Goal: Task Accomplishment & Management: Complete application form

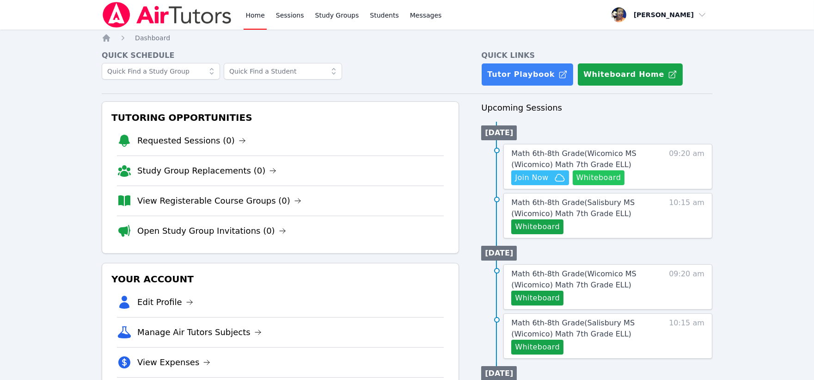
click at [592, 180] on button "Whiteboard" at bounding box center [599, 177] width 52 height 15
click at [543, 178] on span "Join Now" at bounding box center [531, 177] width 33 height 11
click at [571, 154] on span "Math 6th-8th Grade ( Wicomico MS (Wicomico) Math 7th Grade ELL )" at bounding box center [573, 159] width 125 height 20
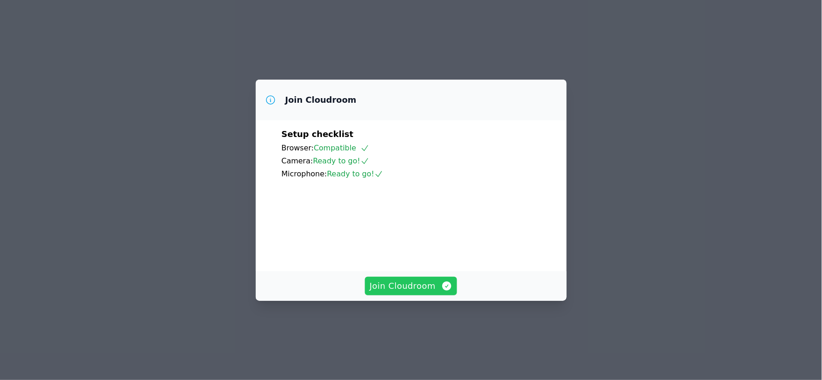
click at [410, 292] on span "Join Cloudroom" at bounding box center [410, 285] width 83 height 13
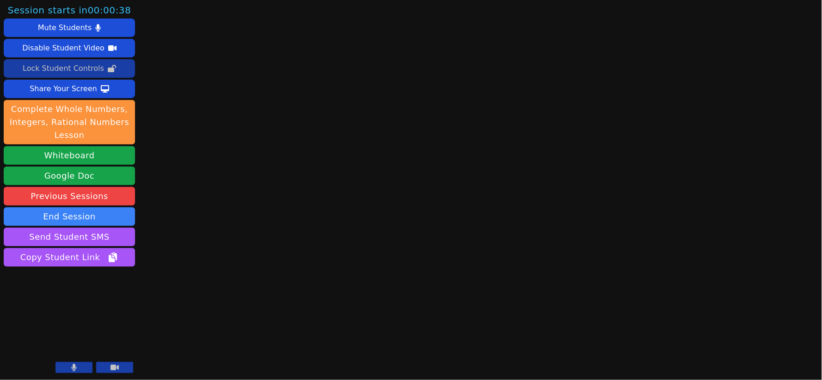
click at [64, 70] on div "Lock Student Controls" at bounding box center [63, 68] width 81 height 15
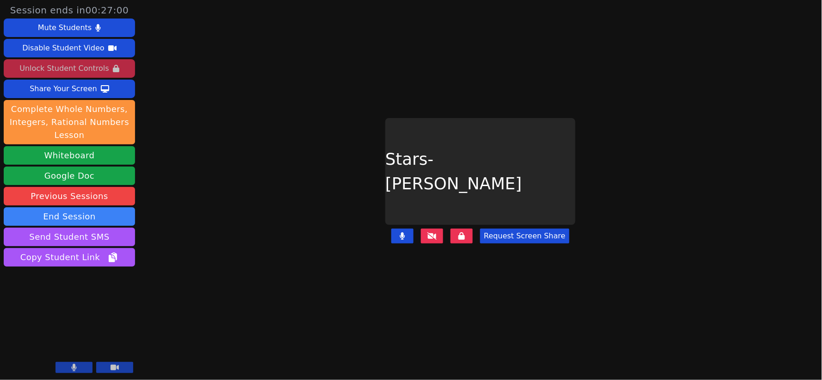
click at [433, 232] on icon at bounding box center [431, 235] width 9 height 7
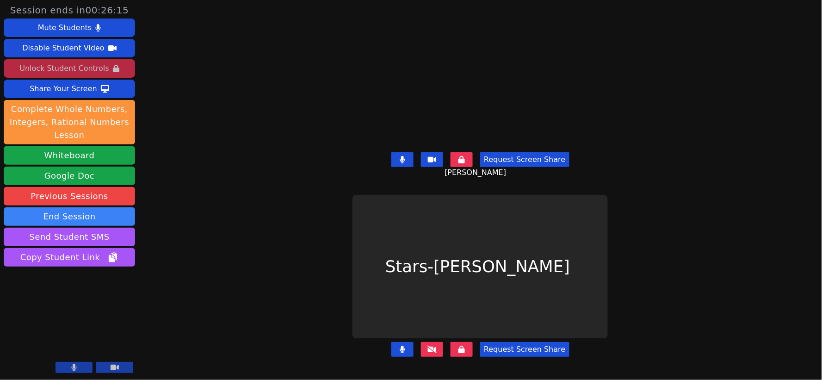
click at [434, 345] on icon at bounding box center [431, 348] width 9 height 7
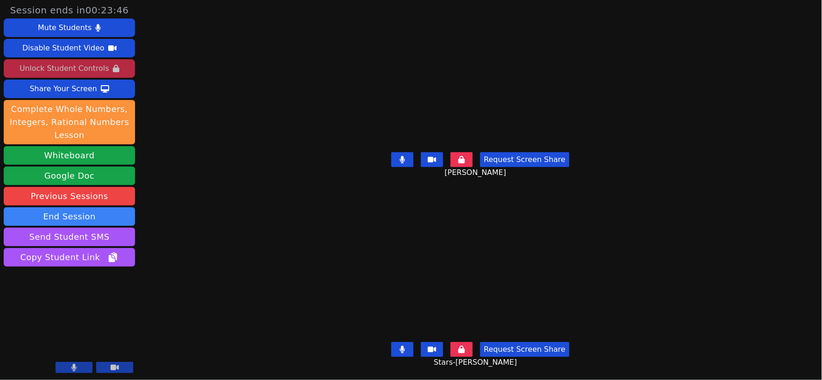
click at [403, 345] on icon at bounding box center [402, 348] width 6 height 7
click at [403, 345] on icon at bounding box center [402, 348] width 9 height 7
click at [405, 345] on icon at bounding box center [402, 348] width 6 height 7
click at [405, 345] on icon at bounding box center [402, 348] width 9 height 7
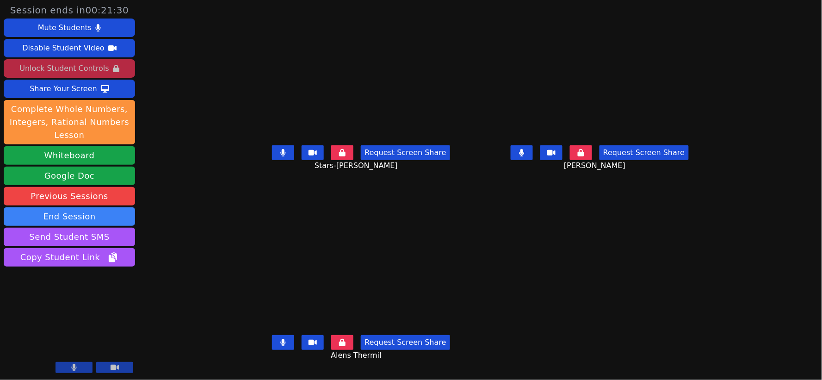
click at [281, 156] on icon at bounding box center [283, 152] width 5 height 7
click at [280, 345] on icon at bounding box center [283, 341] width 6 height 7
click at [278, 338] on icon at bounding box center [282, 341] width 9 height 7
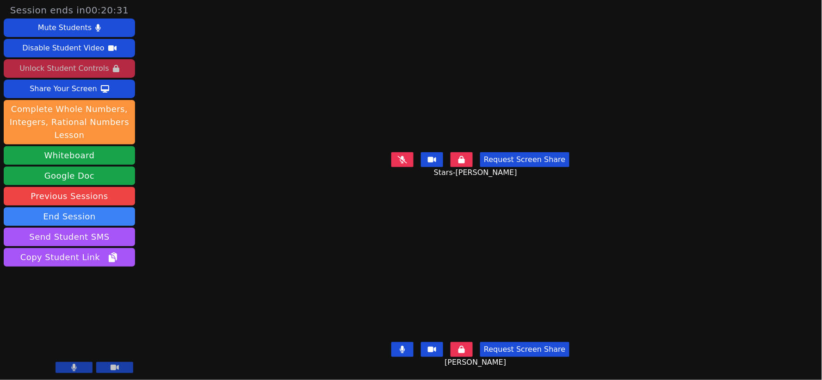
scroll to position [0, 0]
click at [399, 156] on button at bounding box center [402, 159] width 22 height 15
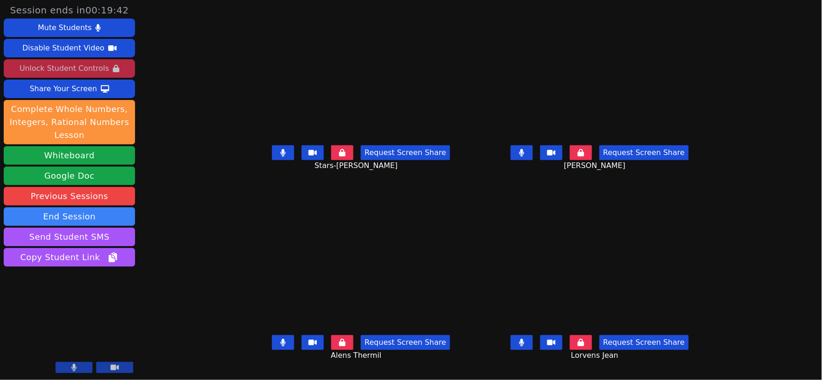
click at [524, 156] on icon at bounding box center [521, 152] width 5 height 7
click at [524, 346] on icon at bounding box center [521, 341] width 5 height 7
click at [281, 346] on icon at bounding box center [283, 341] width 5 height 7
click at [533, 344] on button at bounding box center [521, 342] width 22 height 15
click at [533, 350] on button at bounding box center [521, 342] width 22 height 15
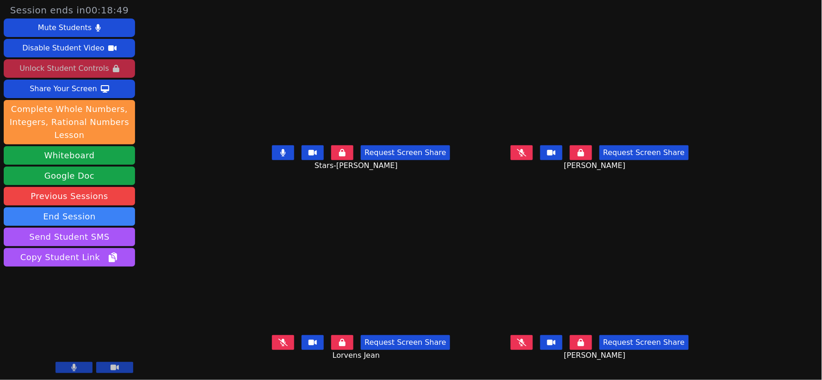
click at [533, 345] on button at bounding box center [521, 342] width 22 height 15
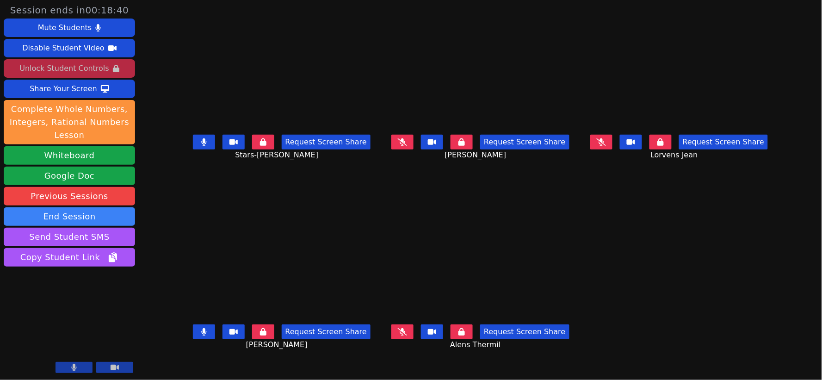
click at [606, 146] on icon at bounding box center [600, 141] width 9 height 7
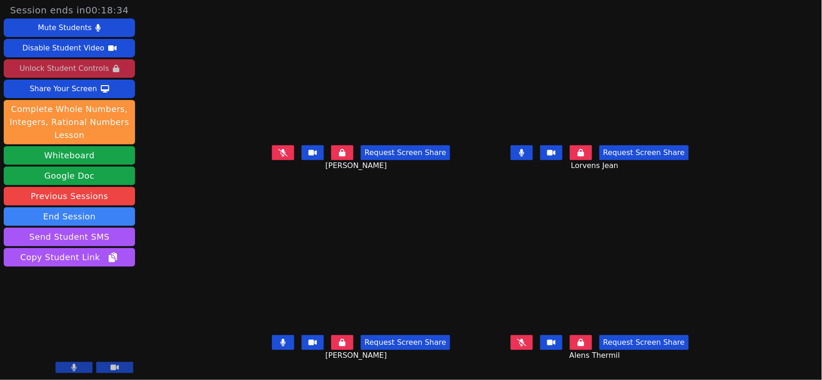
click at [630, 141] on video at bounding box center [599, 77] width 231 height 130
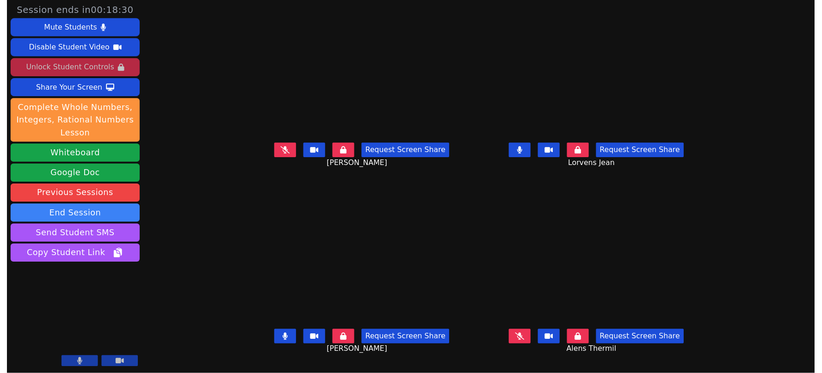
scroll to position [7, 0]
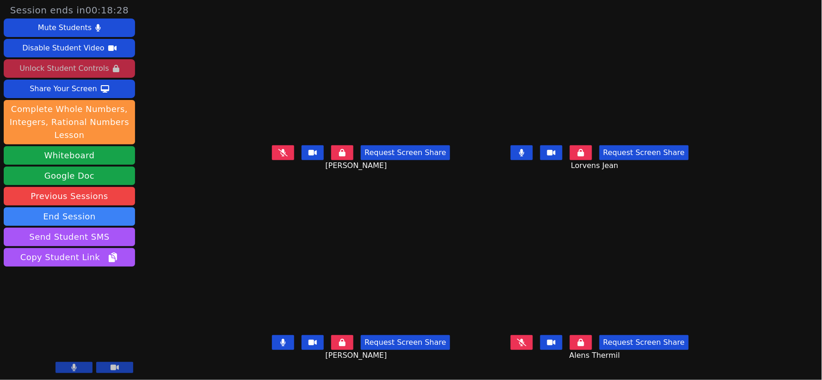
click at [281, 343] on icon at bounding box center [283, 341] width 5 height 7
click at [526, 339] on icon at bounding box center [521, 341] width 9 height 7
click at [524, 149] on icon at bounding box center [521, 152] width 5 height 7
click at [524, 342] on icon at bounding box center [521, 341] width 5 height 7
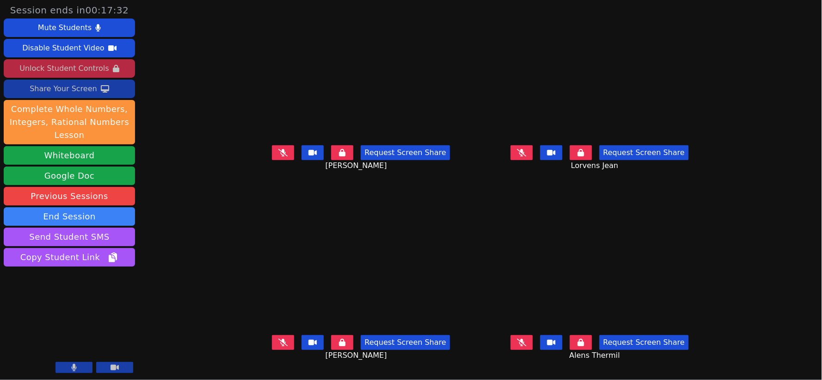
click at [71, 90] on div "Share Your Screen" at bounding box center [64, 88] width 68 height 15
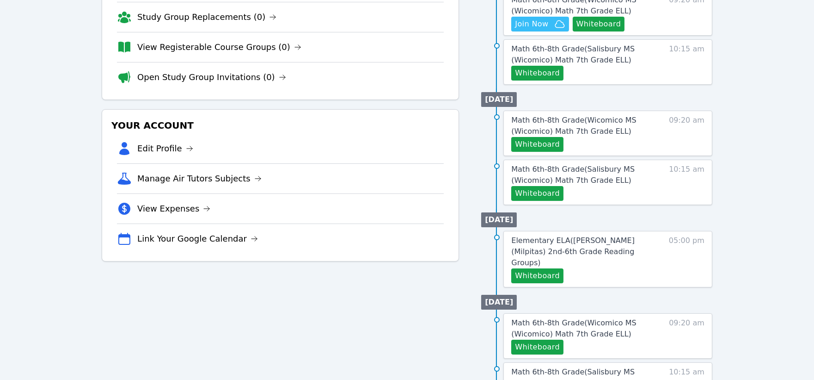
scroll to position [154, 0]
click at [565, 241] on span "Elementary ELA ( Spangler (Milpitas) 2nd-6th Grade Reading Groups )" at bounding box center [572, 250] width 123 height 31
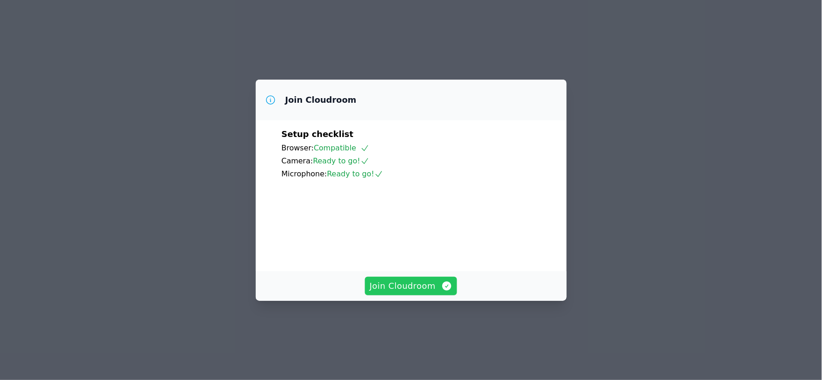
click at [417, 292] on span "Join Cloudroom" at bounding box center [410, 285] width 83 height 13
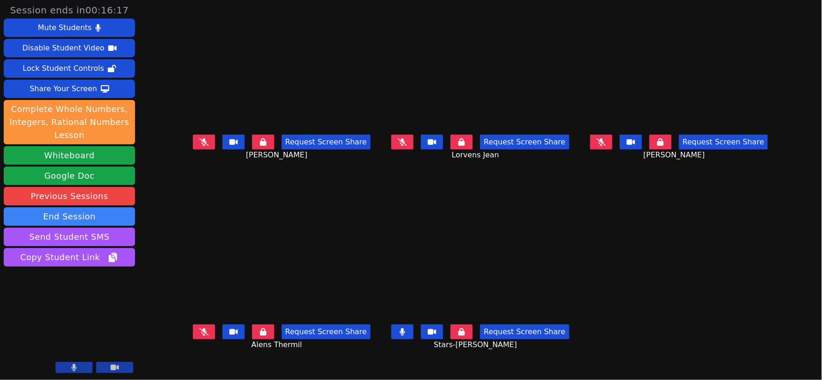
click at [404, 332] on icon at bounding box center [402, 331] width 5 height 7
click at [62, 89] on div "Share Your Screen" at bounding box center [64, 88] width 68 height 15
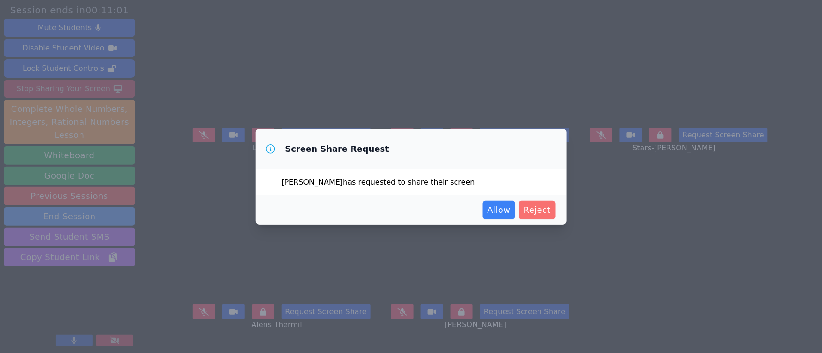
click at [538, 209] on span "Reject" at bounding box center [536, 209] width 27 height 13
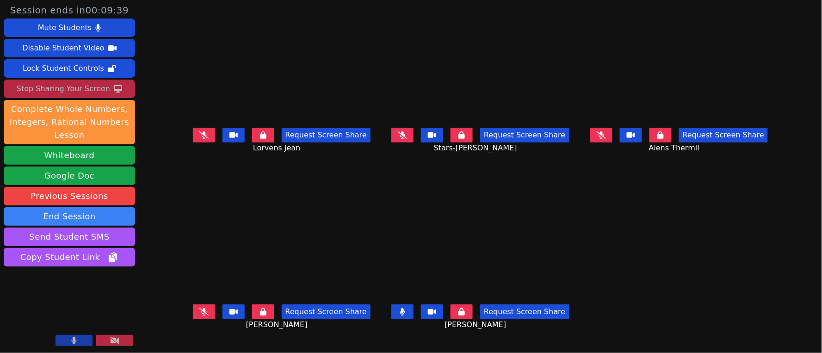
click at [405, 310] on icon at bounding box center [402, 311] width 5 height 7
click at [407, 312] on icon at bounding box center [402, 311] width 9 height 7
click at [199, 311] on icon at bounding box center [203, 311] width 9 height 7
click at [199, 139] on icon at bounding box center [203, 134] width 9 height 7
click at [405, 137] on icon at bounding box center [402, 134] width 9 height 7
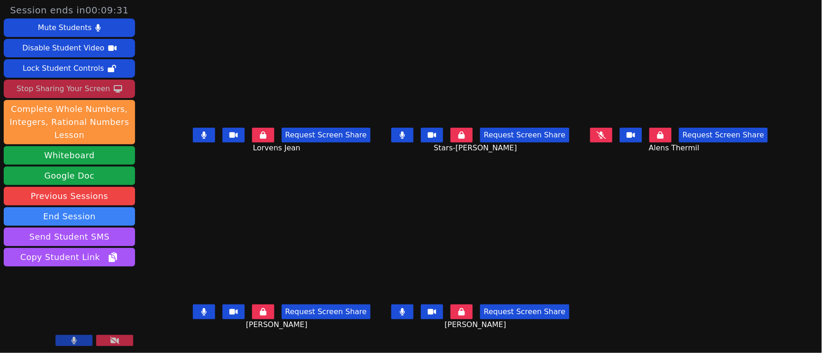
click at [612, 135] on button at bounding box center [601, 135] width 22 height 15
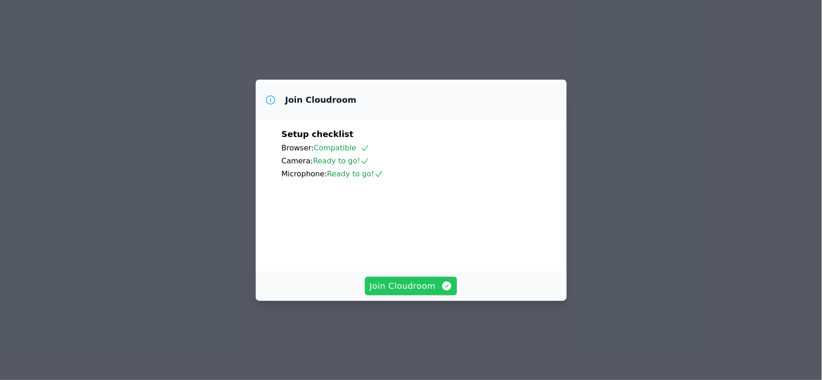
click at [406, 292] on span "Join Cloudroom" at bounding box center [410, 285] width 83 height 13
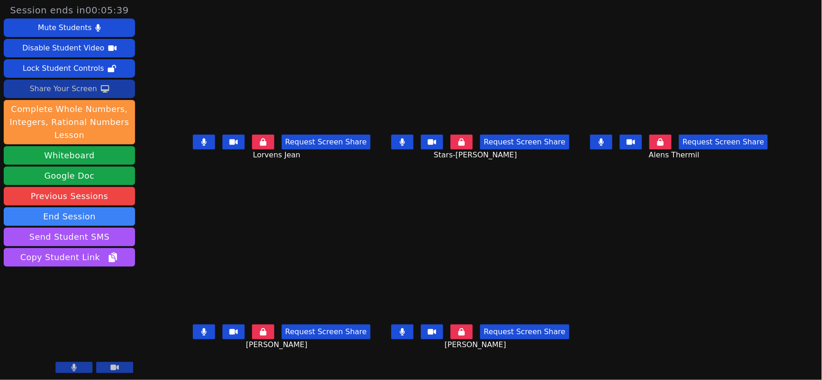
click at [77, 88] on div "Share Your Screen" at bounding box center [64, 88] width 68 height 15
click at [401, 334] on button at bounding box center [402, 331] width 22 height 15
click at [193, 145] on button at bounding box center [204, 142] width 22 height 15
click at [399, 149] on button at bounding box center [402, 142] width 22 height 15
click at [612, 148] on button at bounding box center [601, 142] width 22 height 15
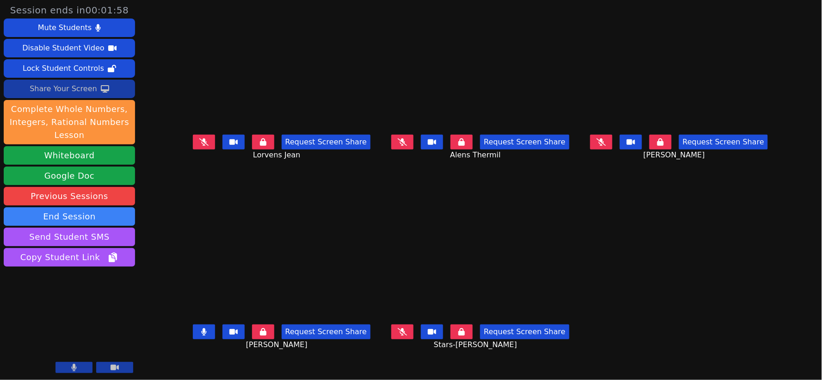
click at [409, 148] on button at bounding box center [402, 142] width 22 height 15
click at [199, 146] on icon at bounding box center [203, 141] width 9 height 7
click at [193, 148] on button at bounding box center [204, 142] width 22 height 15
click at [193, 146] on button at bounding box center [204, 142] width 22 height 15
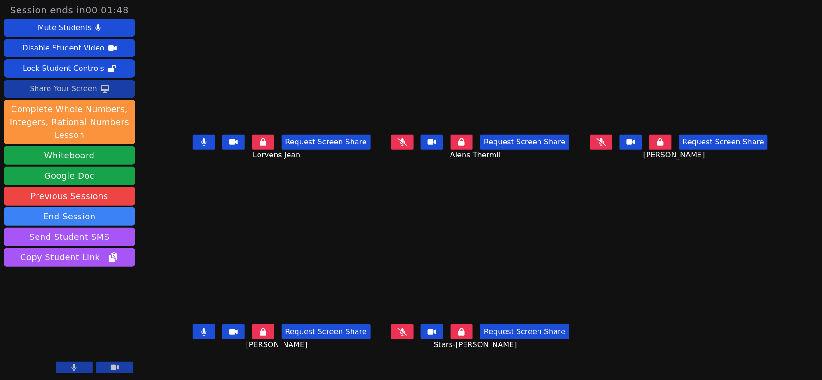
click at [606, 146] on icon at bounding box center [600, 141] width 9 height 7
click at [406, 335] on icon at bounding box center [402, 331] width 9 height 7
click at [604, 146] on icon at bounding box center [601, 141] width 6 height 7
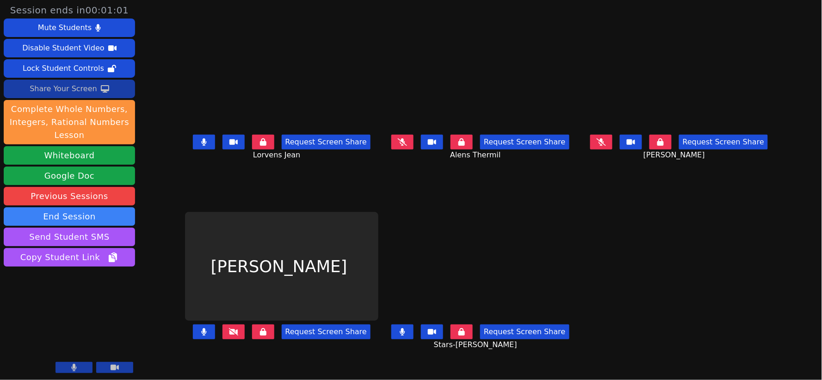
click at [405, 334] on icon at bounding box center [402, 331] width 5 height 7
click at [201, 332] on icon at bounding box center [203, 331] width 5 height 7
click at [201, 144] on icon at bounding box center [204, 141] width 6 height 7
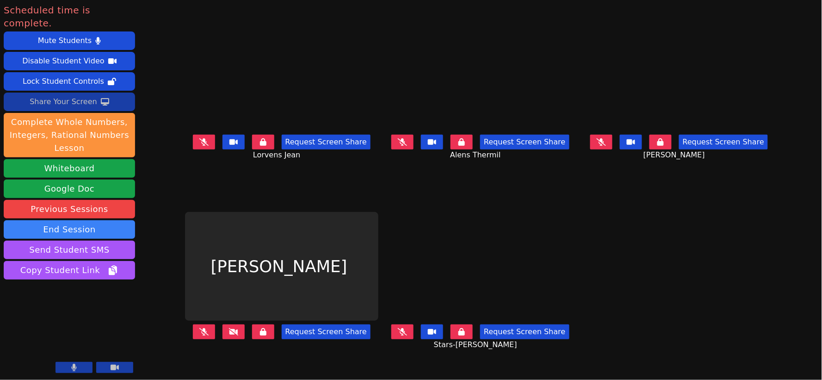
click at [222, 329] on button at bounding box center [233, 331] width 22 height 15
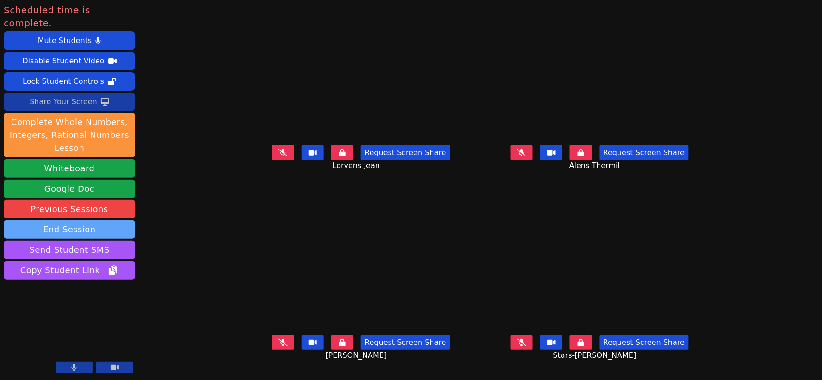
click at [104, 220] on button "End Session" at bounding box center [69, 229] width 131 height 18
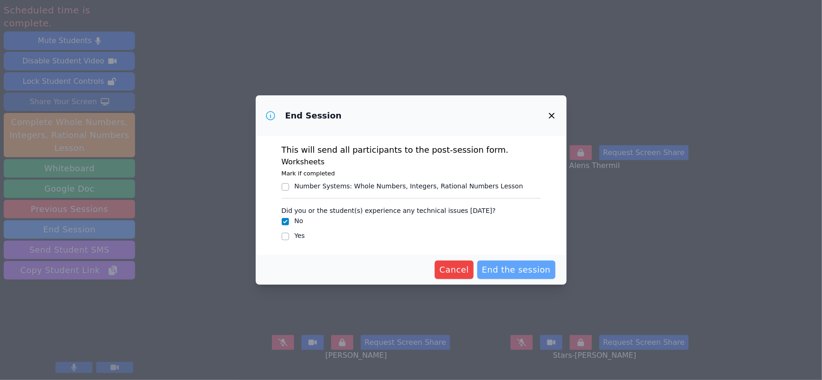
click at [523, 264] on span "End the session" at bounding box center [516, 269] width 69 height 13
click at [449, 271] on span "Cancel" at bounding box center [439, 269] width 30 height 13
click at [285, 239] on input "Yes" at bounding box center [285, 236] width 7 height 7
checkbox input "true"
click at [555, 136] on div "This will send all participants to the post-session form. Worksheets Mark if co…" at bounding box center [411, 195] width 311 height 119
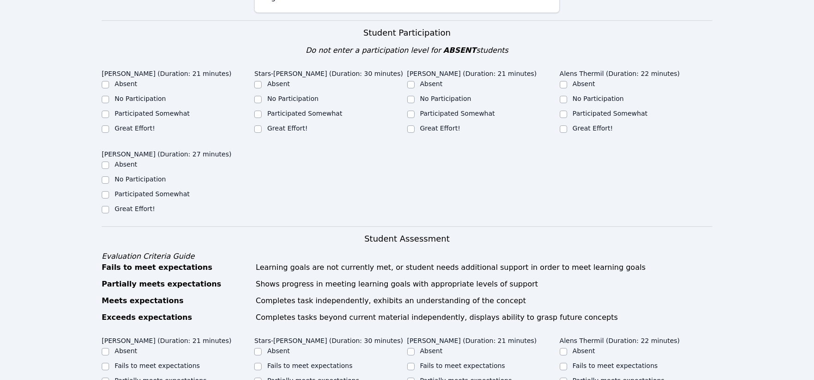
scroll to position [205, 0]
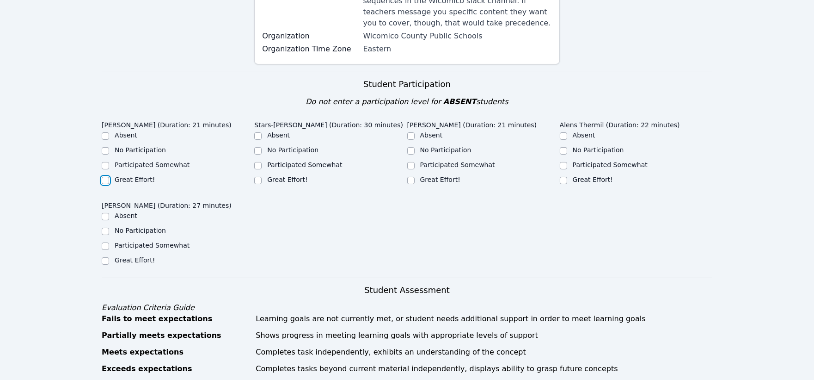
click at [104, 177] on input "Great Effort!" at bounding box center [105, 180] width 7 height 7
checkbox input "true"
click at [106, 257] on input "Great Effort!" at bounding box center [105, 260] width 7 height 7
checkbox input "true"
click at [257, 177] on input "Great Effort!" at bounding box center [257, 180] width 7 height 7
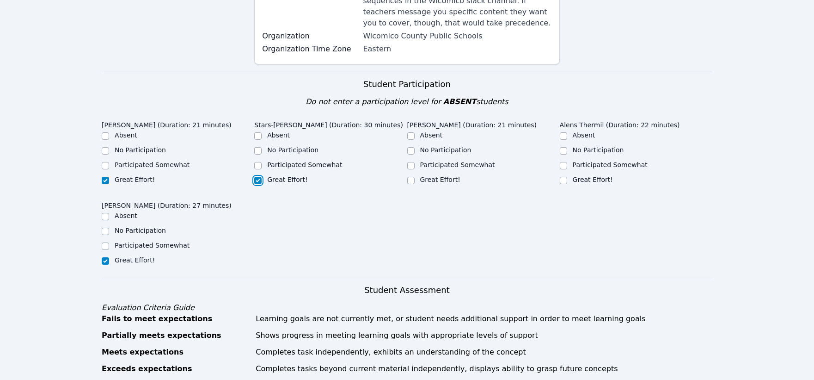
checkbox input "true"
click at [410, 177] on input "Great Effort!" at bounding box center [410, 180] width 7 height 7
checkbox input "true"
click at [562, 177] on input "Great Effort!" at bounding box center [563, 180] width 7 height 7
checkbox input "true"
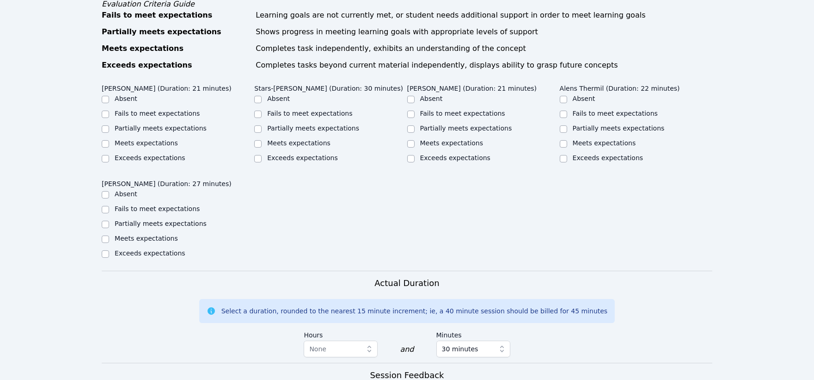
scroll to position [514, 0]
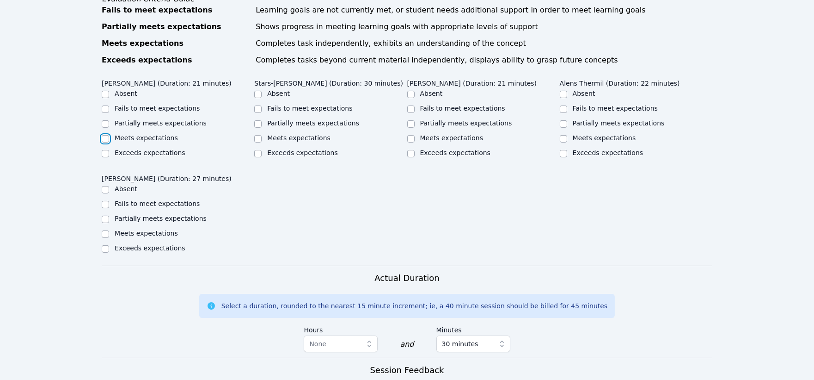
click at [104, 135] on input "Meets expectations" at bounding box center [105, 138] width 7 height 7
checkbox input "true"
click at [259, 135] on input "Meets expectations" at bounding box center [257, 138] width 7 height 7
checkbox input "true"
click at [413, 135] on input "Meets expectations" at bounding box center [410, 138] width 7 height 7
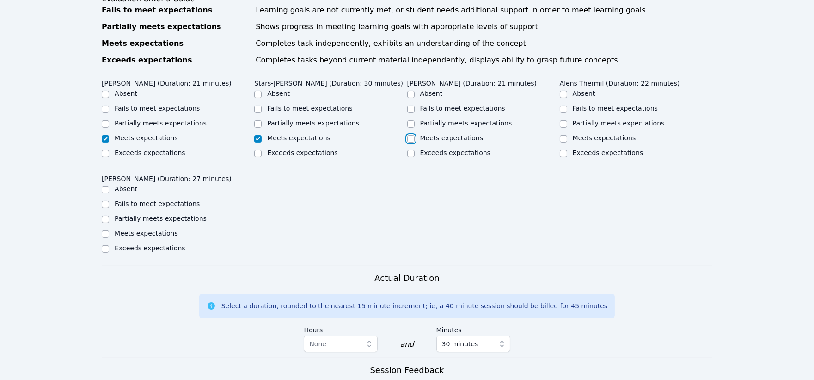
checkbox input "true"
click at [566, 135] on input "Meets expectations" at bounding box center [563, 138] width 7 height 7
checkbox input "true"
click at [105, 230] on input "Meets expectations" at bounding box center [105, 233] width 7 height 7
checkbox input "true"
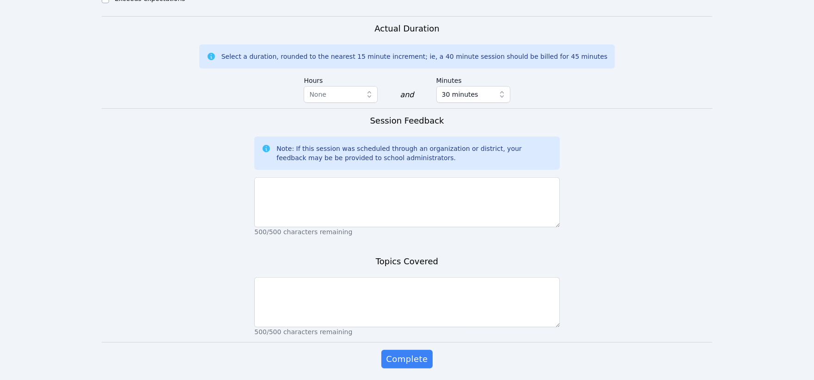
scroll to position [770, 0]
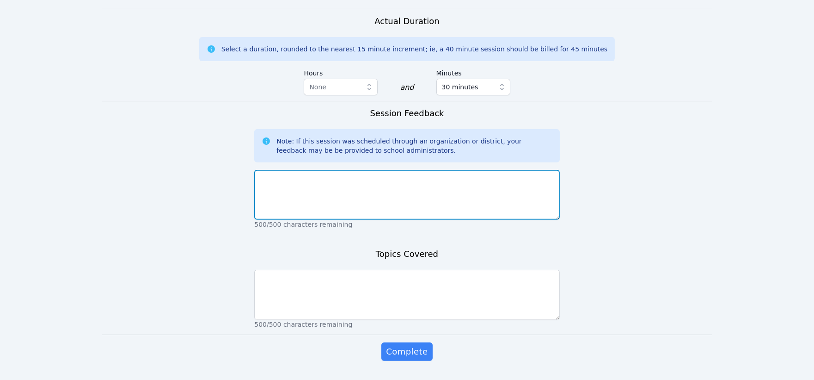
click at [441, 179] on textarea at bounding box center [406, 195] width 305 height 50
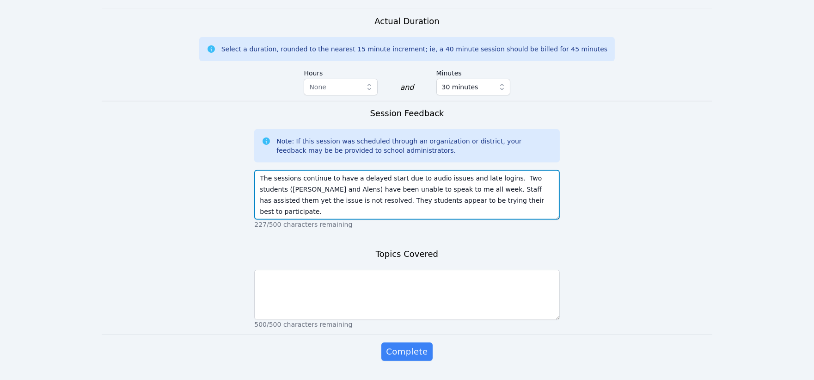
click at [350, 170] on textarea "The sessions continue to have a delayed start due to audio issues and late logi…" at bounding box center [406, 195] width 305 height 50
type textarea "The sessions continue to have a delayed start due to audio issues and late logi…"
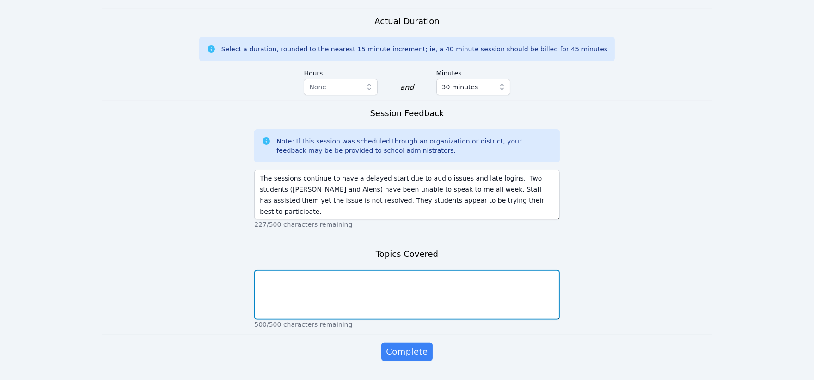
click at [456, 278] on textarea at bounding box center [406, 295] width 305 height 50
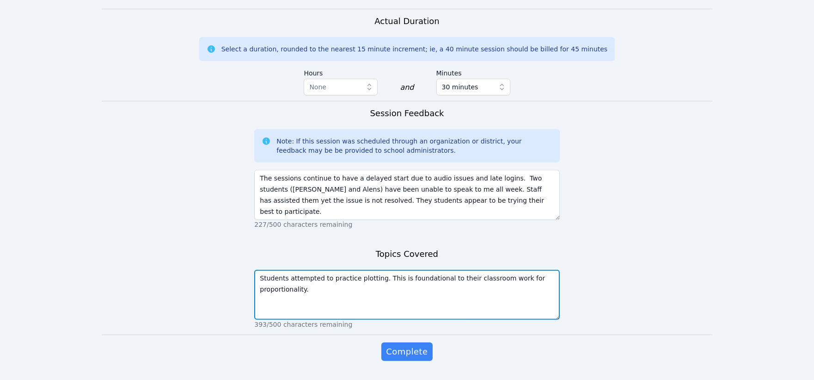
click at [313, 278] on textarea "Students attempted to practice plotting. This is foundational to their classroo…" at bounding box center [406, 295] width 305 height 50
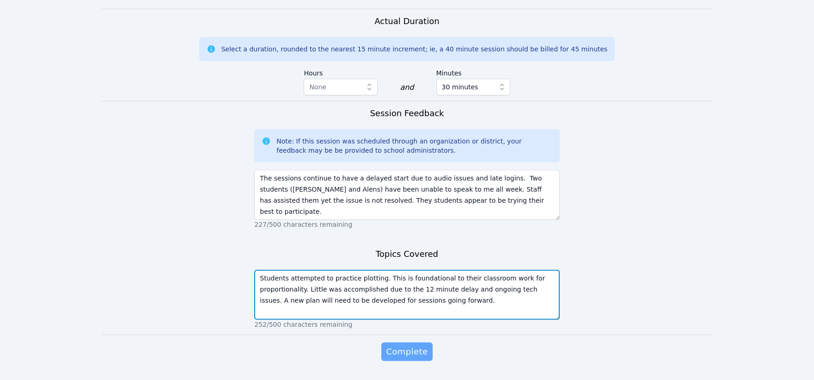
type textarea "Students attempted to practice plotting. This is foundational to their classroo…"
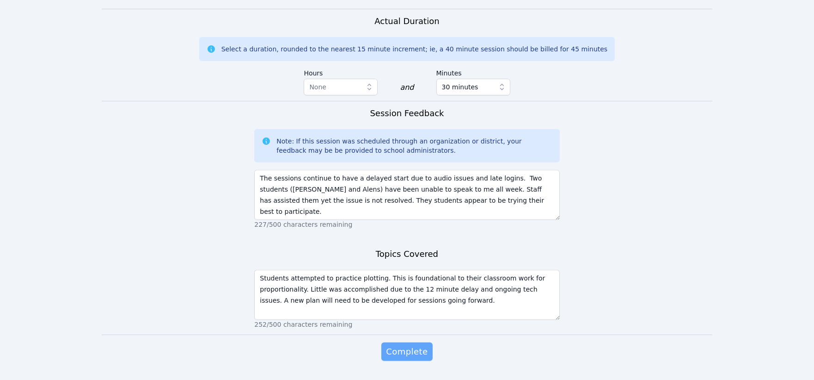
click at [412, 345] on span "Complete" at bounding box center [407, 351] width 42 height 13
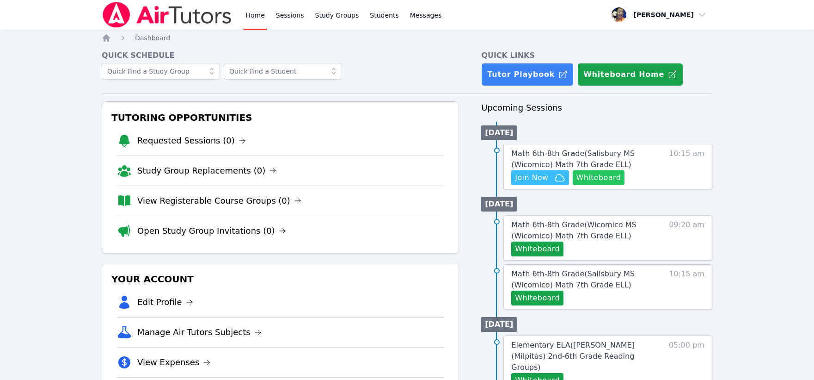
click at [591, 174] on button "Whiteboard" at bounding box center [599, 177] width 52 height 15
click at [539, 176] on span "Join Now" at bounding box center [531, 177] width 33 height 11
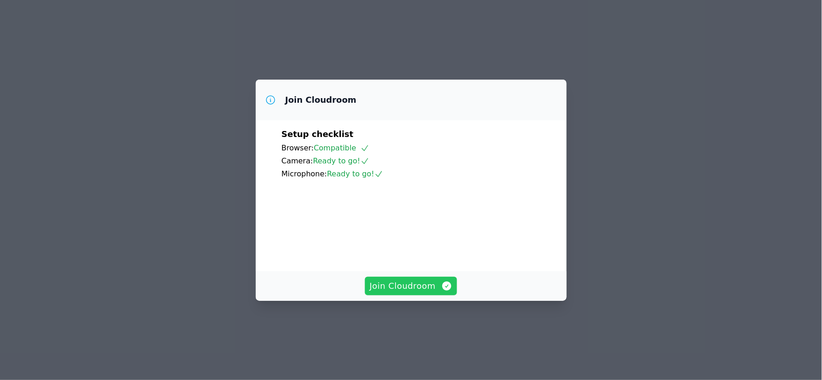
click at [401, 292] on span "Join Cloudroom" at bounding box center [410, 285] width 83 height 13
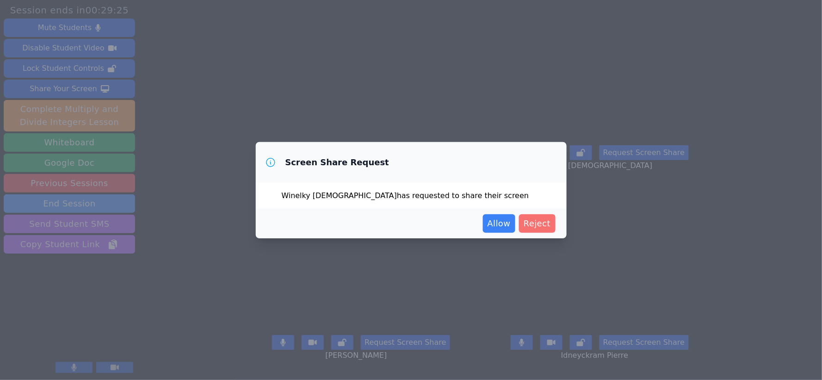
click at [536, 220] on span "Reject" at bounding box center [536, 223] width 27 height 13
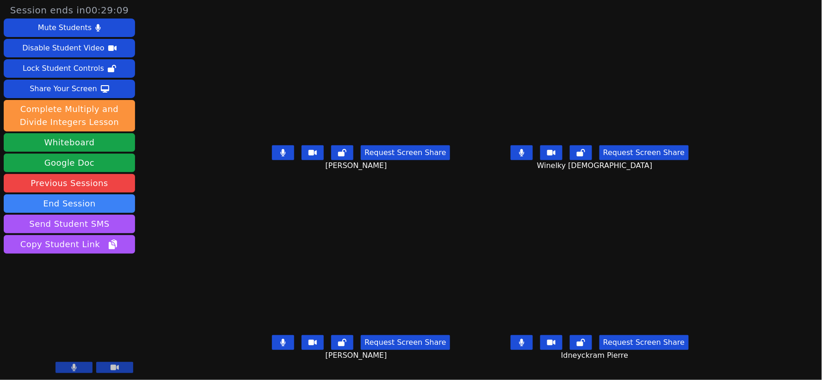
click at [272, 159] on button at bounding box center [283, 152] width 22 height 15
click at [524, 156] on icon at bounding box center [521, 152] width 5 height 7
click at [281, 346] on icon at bounding box center [283, 341] width 5 height 7
click at [533, 350] on button at bounding box center [521, 342] width 22 height 15
click at [526, 156] on icon at bounding box center [521, 152] width 9 height 7
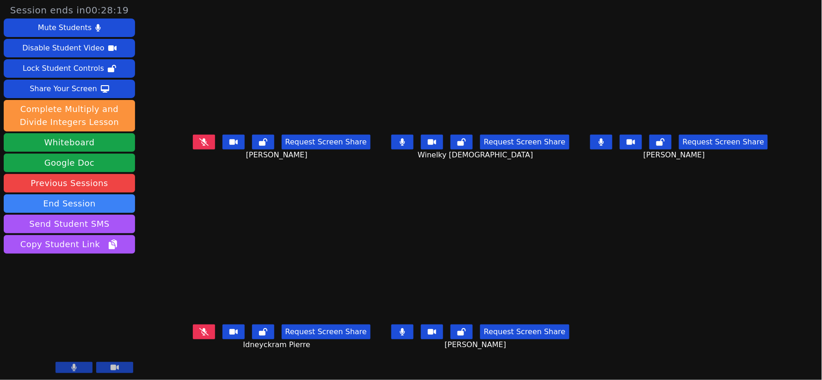
click at [403, 146] on icon at bounding box center [402, 141] width 5 height 7
click at [603, 146] on icon at bounding box center [600, 141] width 5 height 7
click at [401, 333] on icon at bounding box center [402, 331] width 6 height 7
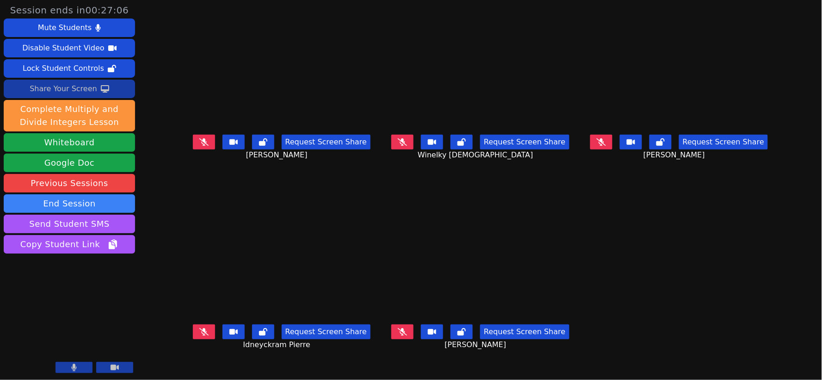
click at [79, 88] on div "Share Your Screen" at bounding box center [64, 88] width 68 height 15
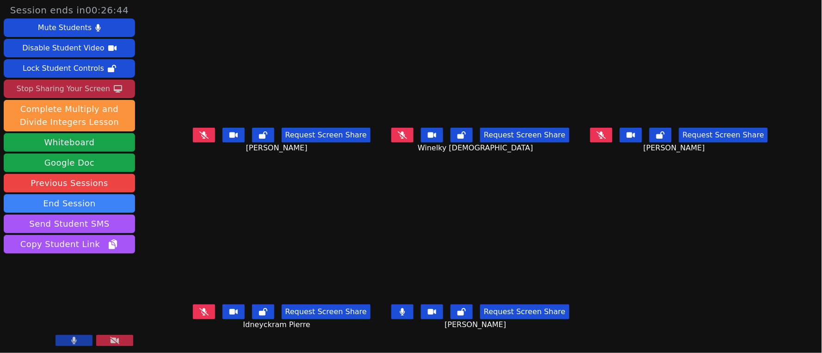
click at [193, 136] on button at bounding box center [204, 135] width 22 height 15
drag, startPoint x: 178, startPoint y: 310, endPoint x: 219, endPoint y: 297, distance: 42.8
click at [199, 310] on icon at bounding box center [203, 311] width 9 height 7
click at [407, 137] on icon at bounding box center [402, 134] width 9 height 7
click at [606, 139] on icon at bounding box center [600, 134] width 9 height 7
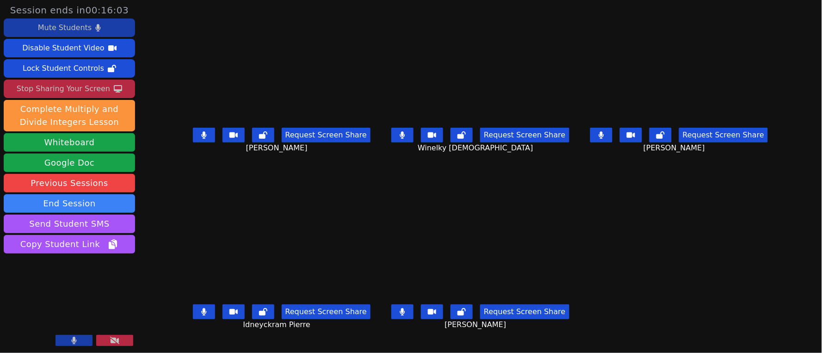
click at [74, 30] on div "Mute Students" at bounding box center [65, 27] width 54 height 15
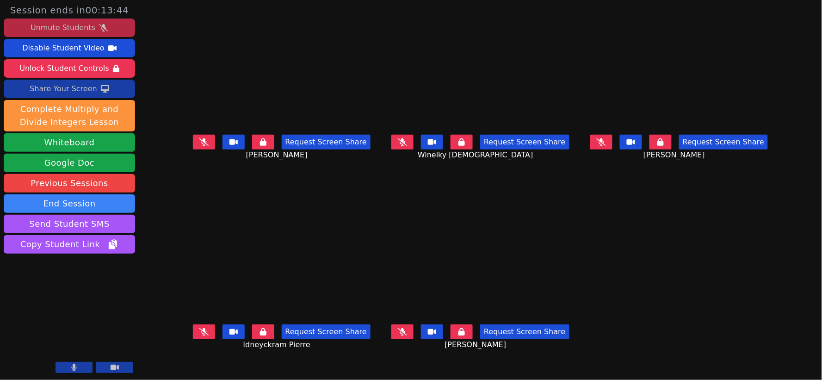
click at [606, 146] on icon at bounding box center [600, 141] width 9 height 7
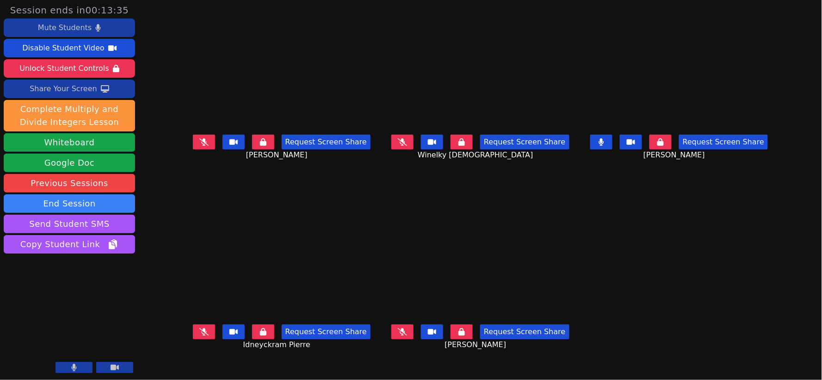
click at [612, 149] on button at bounding box center [601, 142] width 22 height 15
click at [606, 144] on icon at bounding box center [600, 141] width 9 height 7
click at [407, 333] on icon at bounding box center [402, 331] width 9 height 7
click at [603, 146] on icon at bounding box center [600, 141] width 5 height 7
click at [401, 334] on icon at bounding box center [402, 331] width 6 height 7
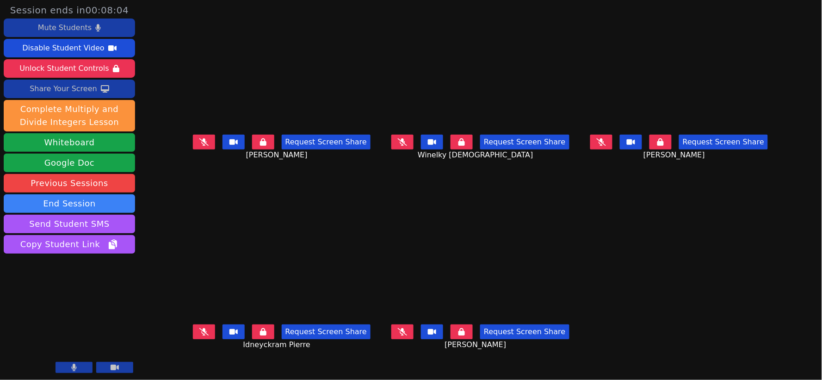
click at [606, 145] on icon at bounding box center [600, 141] width 9 height 7
click at [604, 144] on icon at bounding box center [601, 141] width 6 height 7
click at [606, 146] on icon at bounding box center [600, 141] width 9 height 7
click at [603, 146] on icon at bounding box center [600, 141] width 5 height 7
click at [72, 365] on icon at bounding box center [74, 366] width 6 height 7
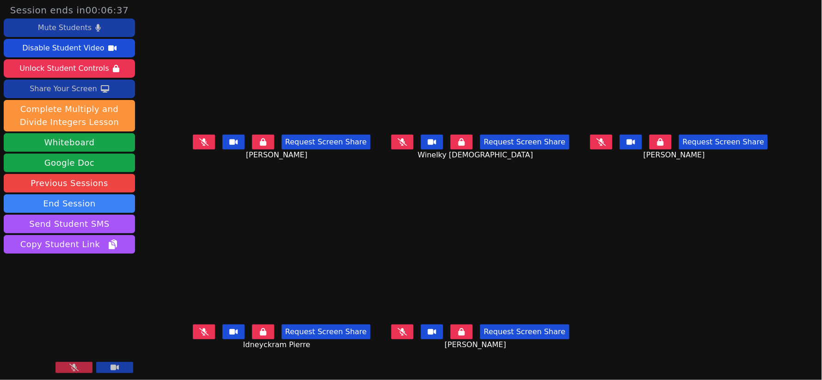
click at [72, 366] on icon at bounding box center [73, 366] width 9 height 7
click at [606, 146] on icon at bounding box center [600, 141] width 9 height 7
click at [407, 146] on icon at bounding box center [402, 141] width 9 height 7
click at [199, 144] on icon at bounding box center [203, 141] width 9 height 7
click at [401, 335] on icon at bounding box center [402, 331] width 9 height 7
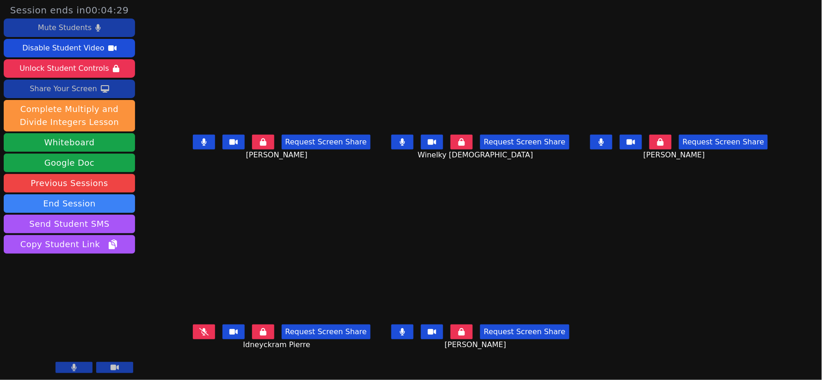
click at [199, 335] on icon at bounding box center [203, 331] width 9 height 7
click at [404, 335] on icon at bounding box center [402, 331] width 5 height 7
click at [407, 142] on button at bounding box center [402, 142] width 22 height 15
click at [193, 149] on button at bounding box center [204, 142] width 22 height 15
click at [193, 335] on button at bounding box center [204, 331] width 22 height 15
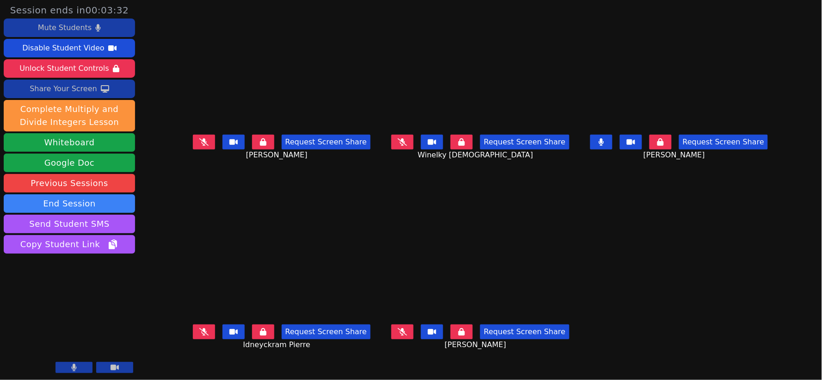
click at [72, 94] on div "Share Your Screen" at bounding box center [64, 88] width 68 height 15
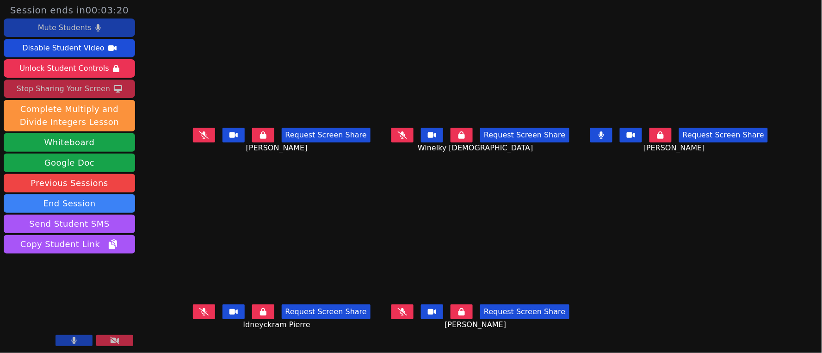
click at [603, 138] on icon at bounding box center [600, 134] width 5 height 7
click at [199, 139] on icon at bounding box center [203, 134] width 9 height 7
click at [199, 311] on icon at bounding box center [203, 311] width 9 height 7
drag, startPoint x: 403, startPoint y: 316, endPoint x: 408, endPoint y: 275, distance: 41.4
click at [404, 314] on icon at bounding box center [402, 311] width 9 height 7
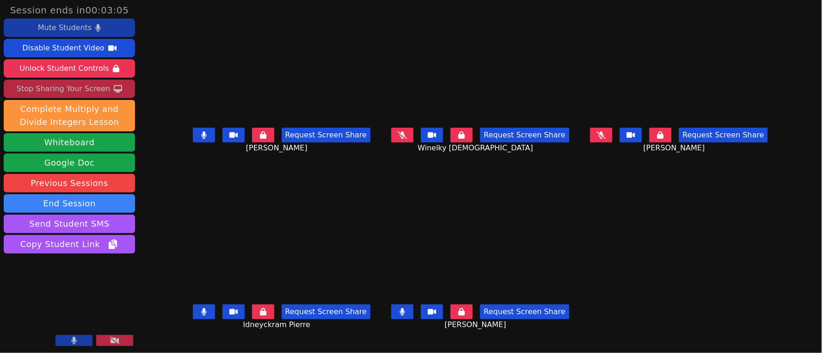
click at [407, 139] on icon at bounding box center [402, 134] width 9 height 7
click at [606, 138] on icon at bounding box center [600, 134] width 9 height 7
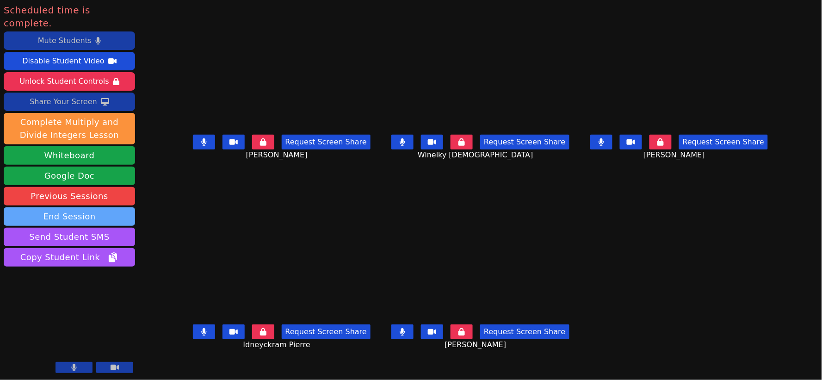
click at [68, 207] on button "End Session" at bounding box center [69, 216] width 131 height 18
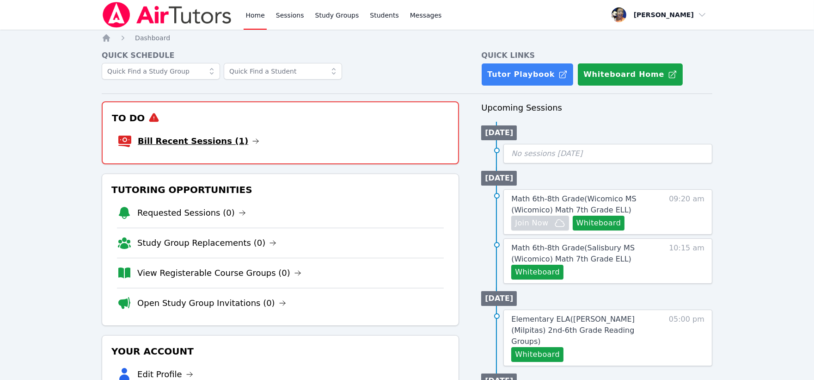
click at [213, 139] on link "Bill Recent Sessions (1)" at bounding box center [199, 141] width 122 height 13
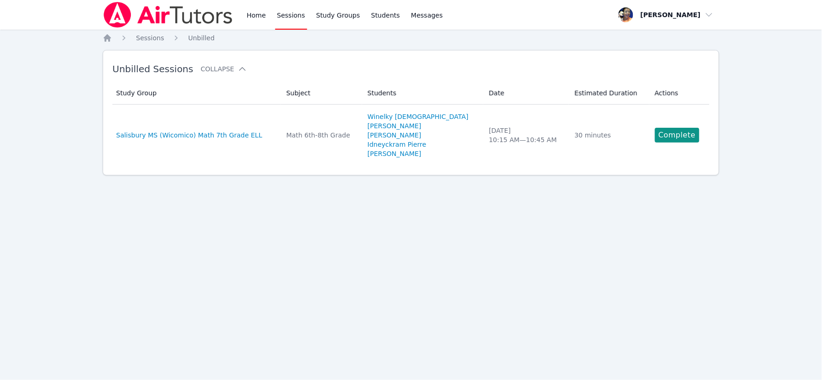
click at [675, 136] on link "Complete" at bounding box center [677, 135] width 44 height 15
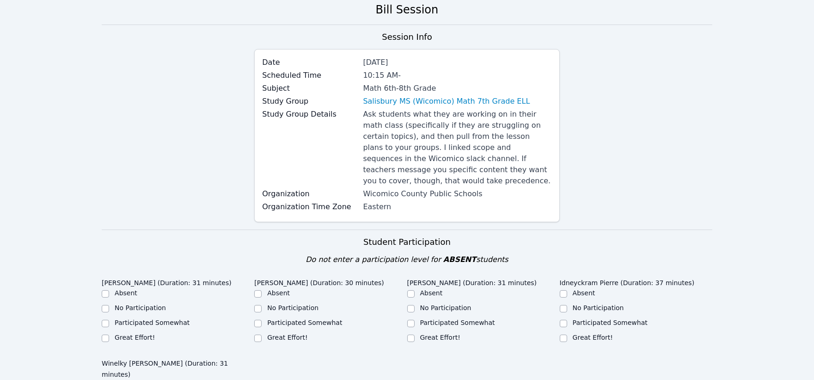
scroll to position [205, 0]
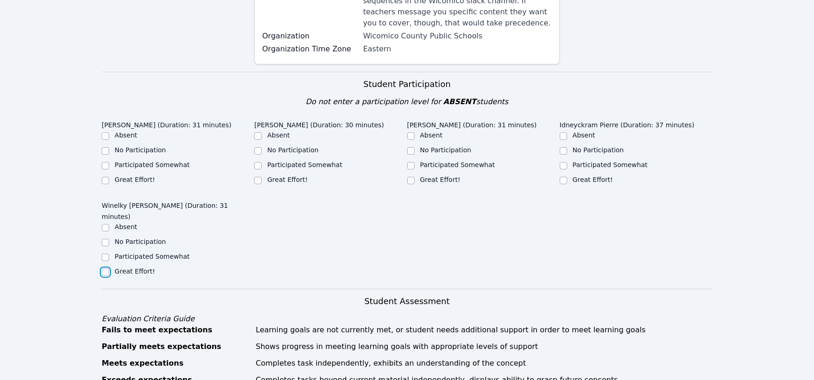
click at [104, 268] on input "Great Effort!" at bounding box center [105, 271] width 7 height 7
checkbox input "true"
click at [104, 177] on input "Great Effort!" at bounding box center [105, 180] width 7 height 7
checkbox input "true"
click at [257, 177] on input "Great Effort!" at bounding box center [257, 180] width 7 height 7
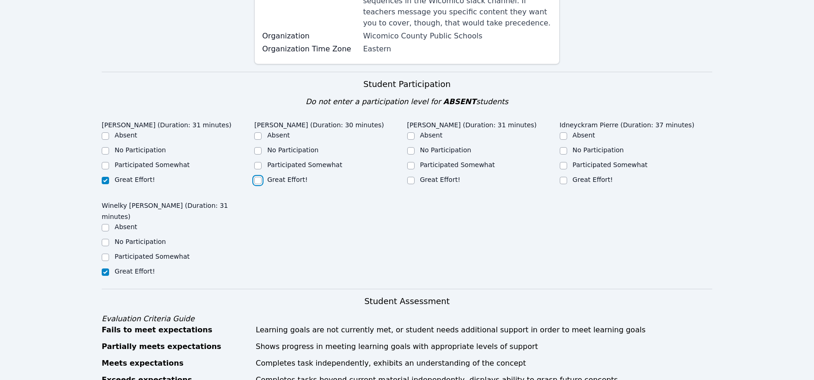
checkbox input "true"
click at [412, 177] on input "Great Effort!" at bounding box center [410, 180] width 7 height 7
checkbox input "true"
click at [563, 177] on input "Great Effort!" at bounding box center [563, 180] width 7 height 7
checkbox input "true"
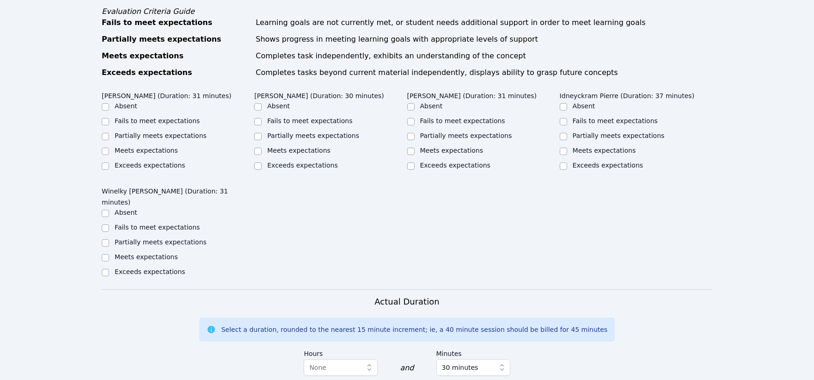
scroll to position [514, 0]
click at [105, 146] on input "Meets expectations" at bounding box center [105, 149] width 7 height 7
checkbox input "true"
click at [103, 252] on input "Meets expectations" at bounding box center [105, 255] width 7 height 7
checkbox input "true"
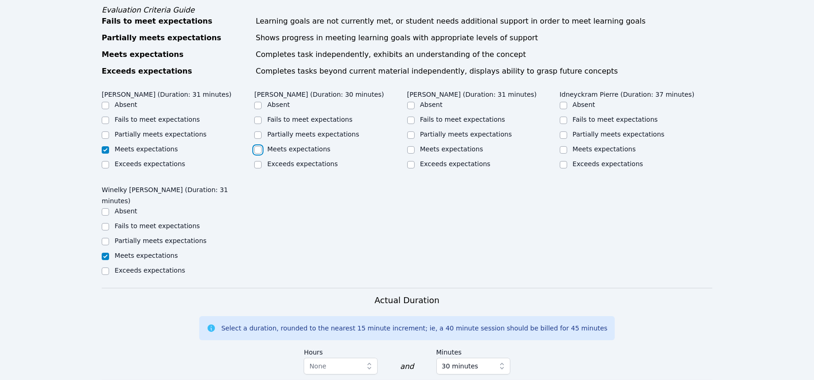
click at [257, 146] on input "Meets expectations" at bounding box center [257, 149] width 7 height 7
checkbox input "true"
click at [410, 146] on input "Meets expectations" at bounding box center [410, 149] width 7 height 7
checkbox input "true"
click at [563, 146] on input "Meets expectations" at bounding box center [563, 149] width 7 height 7
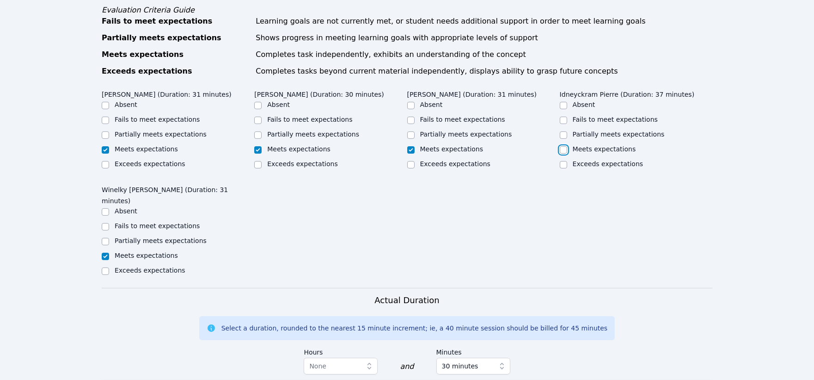
checkbox input "true"
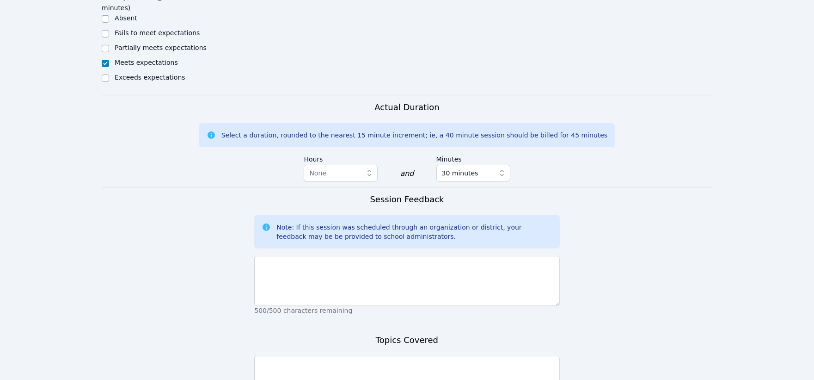
scroll to position [770, 0]
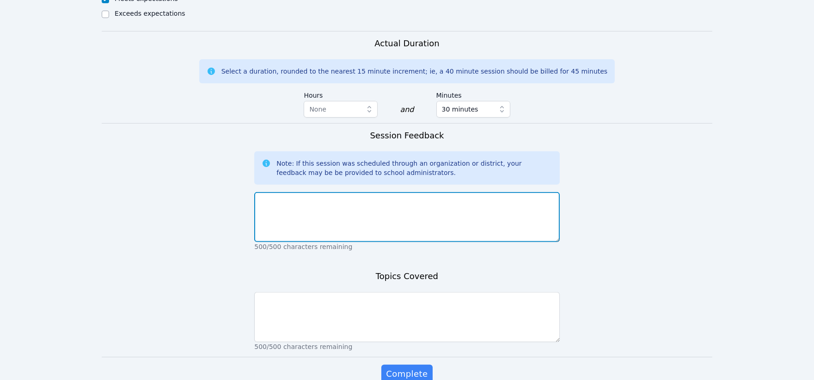
click at [428, 192] on textarea at bounding box center [406, 217] width 305 height 50
type textarea "S"
type textarea "All students participated well today."
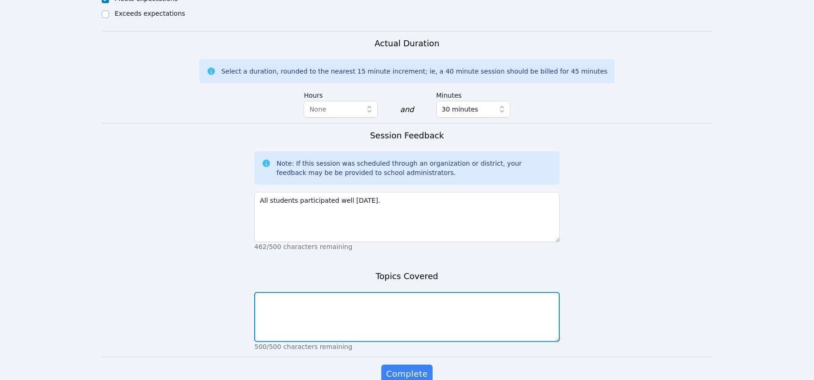
click at [356, 292] on textarea at bounding box center [406, 317] width 305 height 50
type textarea "S"
click at [542, 292] on textarea "Students are rapidly improving their math logic to break the habit of mimicking…" at bounding box center [406, 317] width 305 height 50
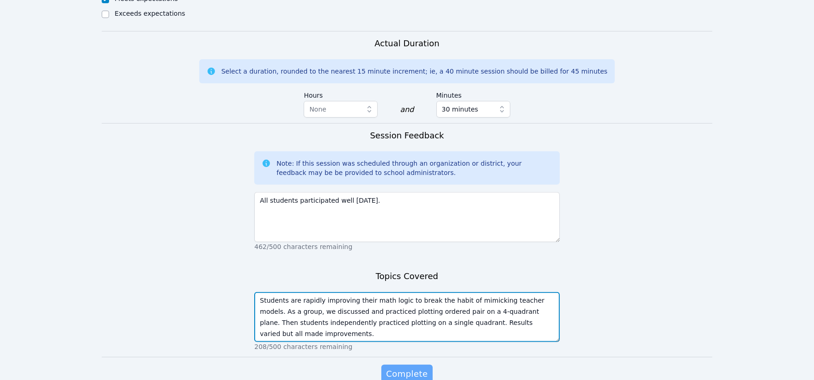
type textarea "Students are rapidly improving their math logic to break the habit of mimicking…"
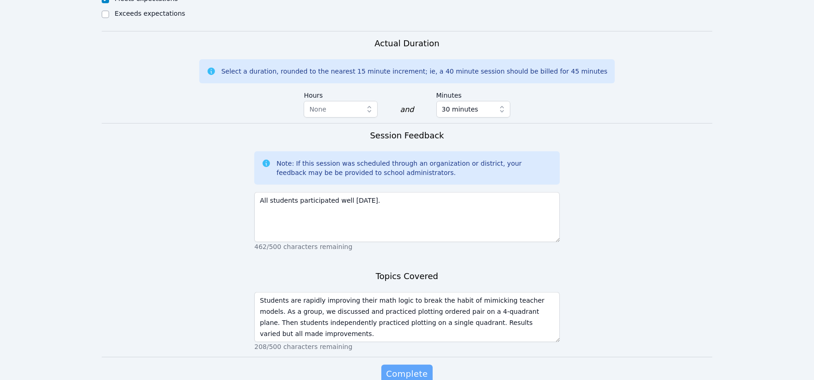
click at [408, 367] on span "Complete" at bounding box center [407, 373] width 42 height 13
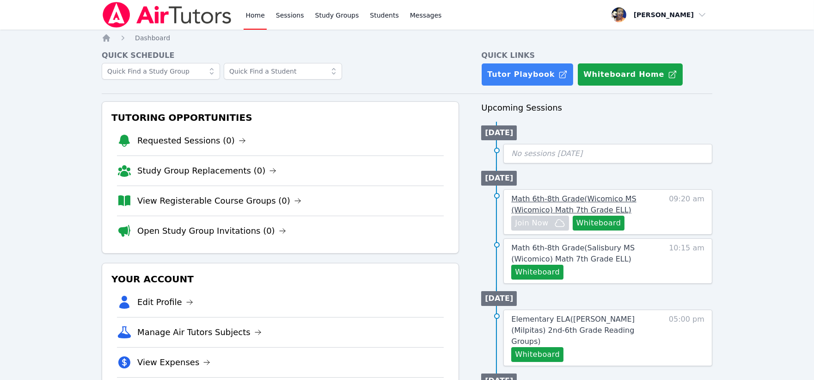
click at [533, 197] on span "Math 6th-8th Grade ( Wicomico MS (Wicomico) Math 7th Grade ELL )" at bounding box center [573, 204] width 125 height 20
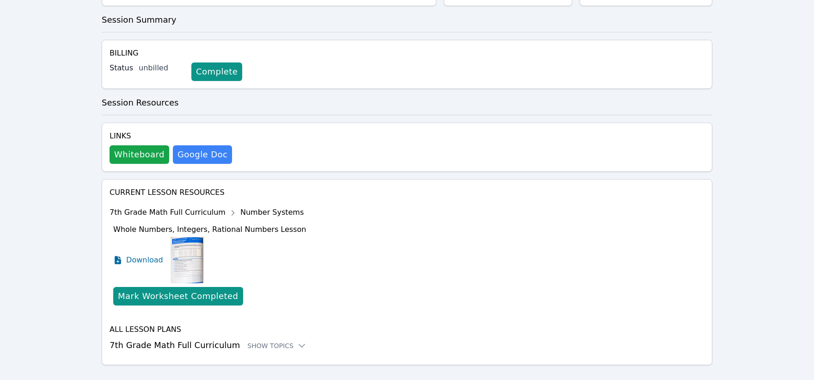
scroll to position [247, 0]
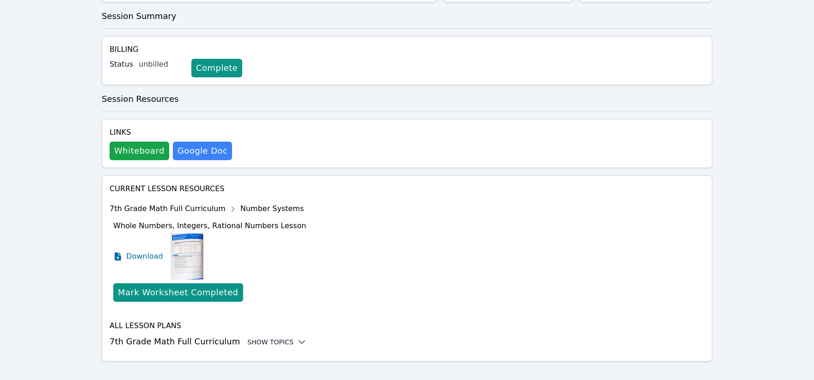
click at [261, 337] on div "Show Topics" at bounding box center [276, 341] width 59 height 9
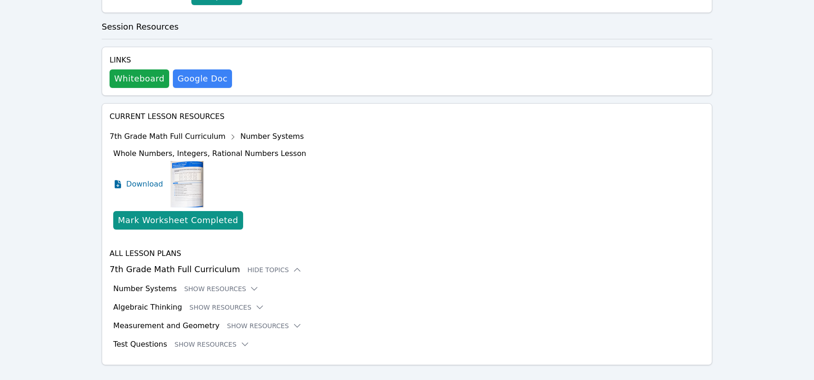
scroll to position [323, 0]
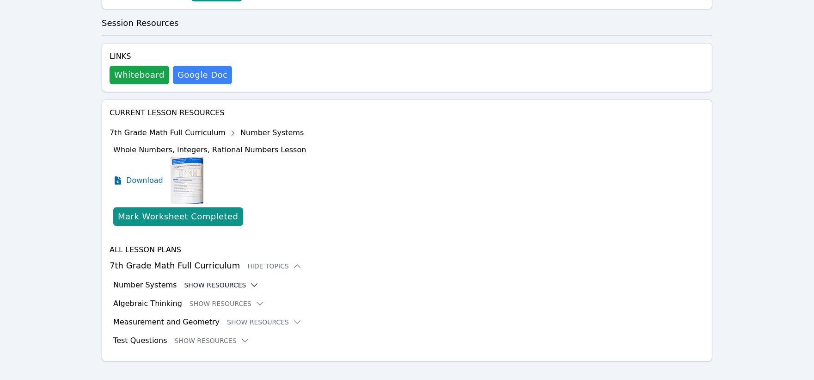
click at [229, 280] on button "Show Resources" at bounding box center [221, 284] width 75 height 9
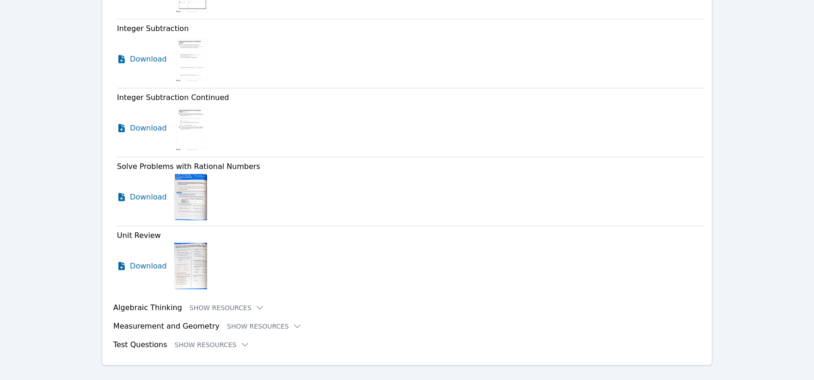
scroll to position [1432, 0]
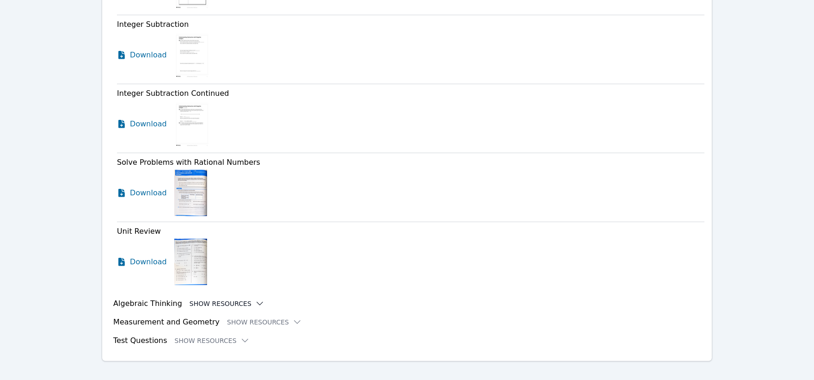
click at [235, 299] on button "Show Resources" at bounding box center [227, 303] width 75 height 9
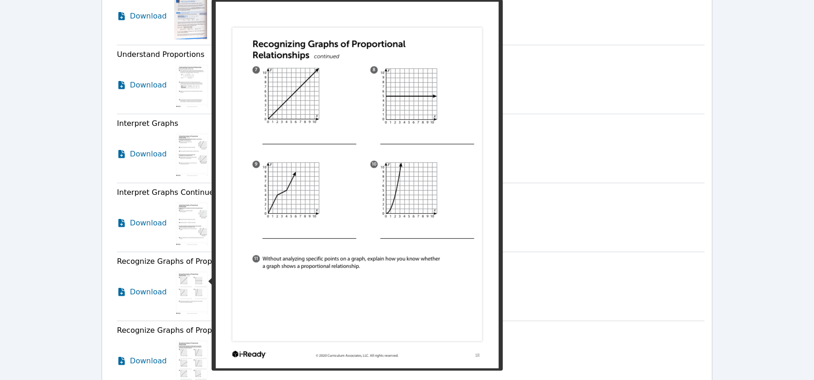
scroll to position [1843, 0]
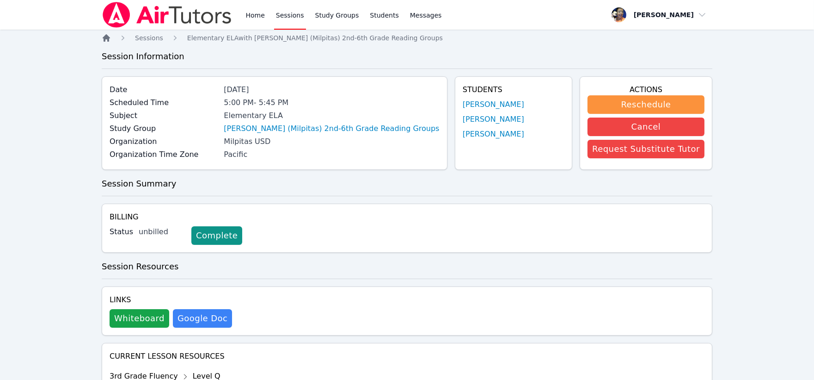
click at [106, 39] on icon "Breadcrumb" at bounding box center [106, 37] width 9 height 9
